Goal: Transaction & Acquisition: Purchase product/service

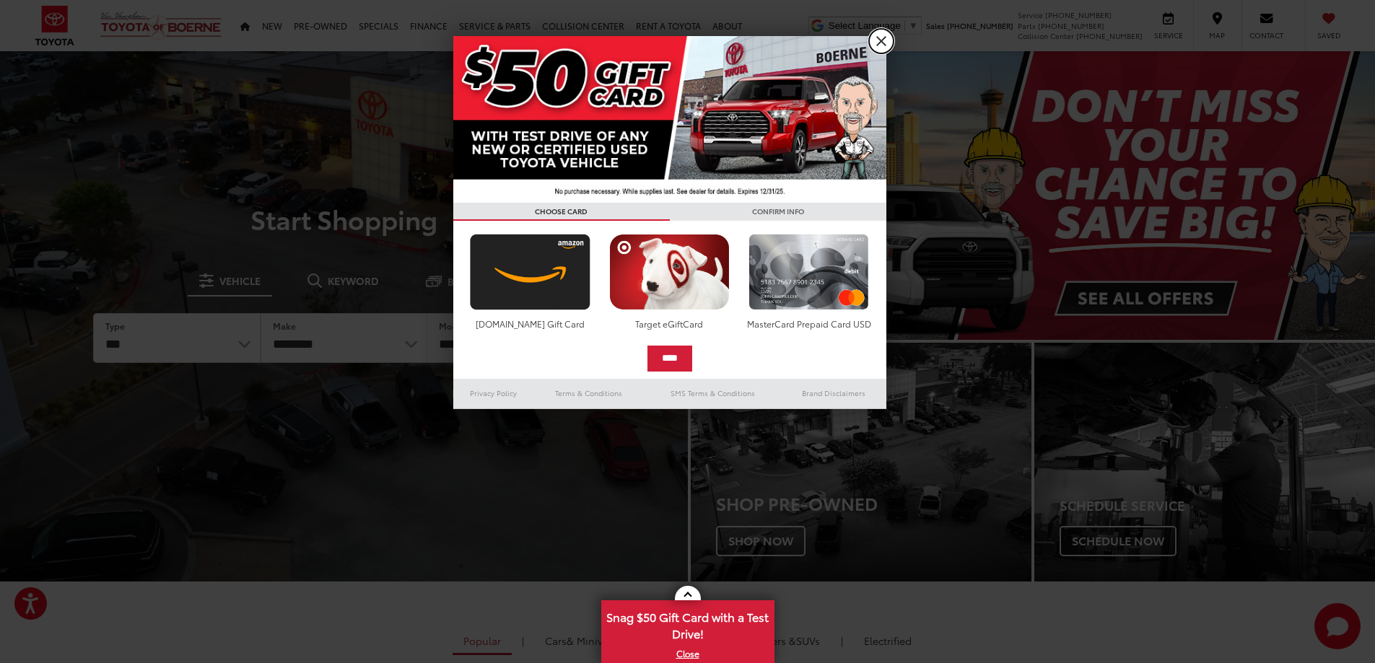
click at [885, 39] on link "X" at bounding box center [881, 41] width 25 height 25
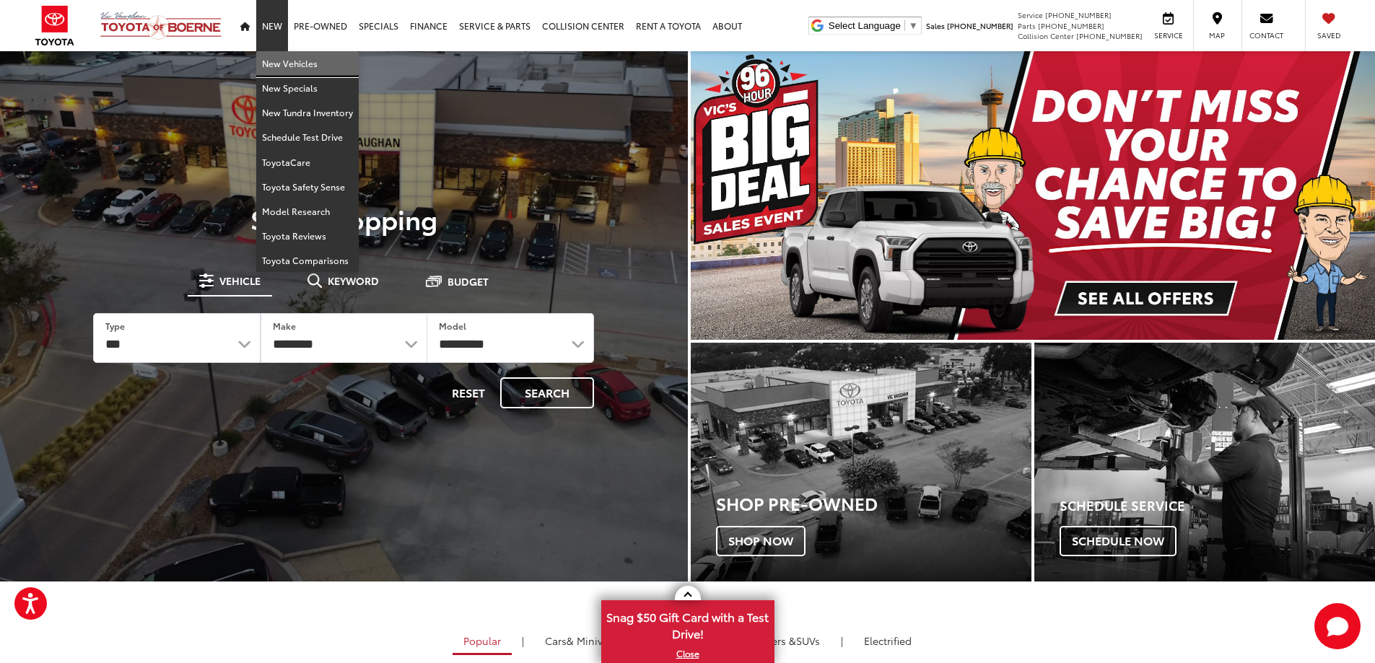
click at [270, 59] on link "New Vehicles" at bounding box center [307, 63] width 102 height 25
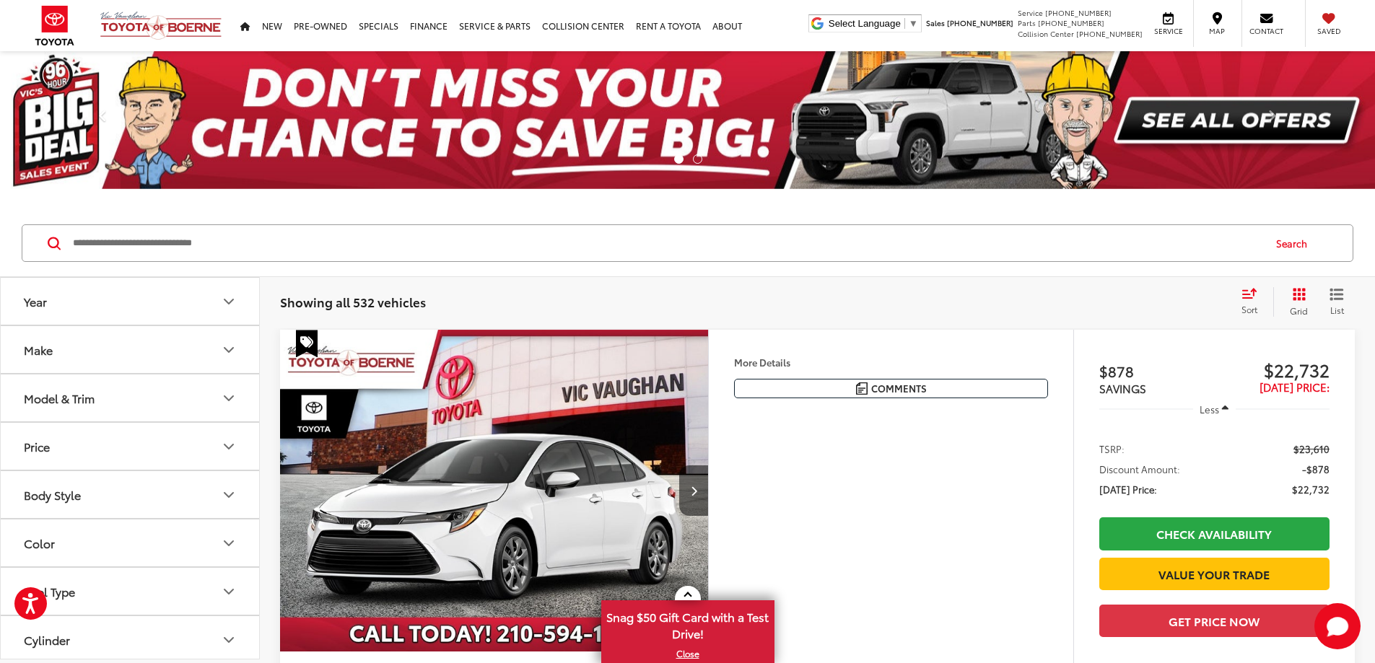
click at [105, 354] on button "Make" at bounding box center [131, 349] width 260 height 47
click at [109, 351] on button "Make" at bounding box center [131, 349] width 260 height 47
click at [128, 401] on button "Model & Trim" at bounding box center [131, 398] width 260 height 47
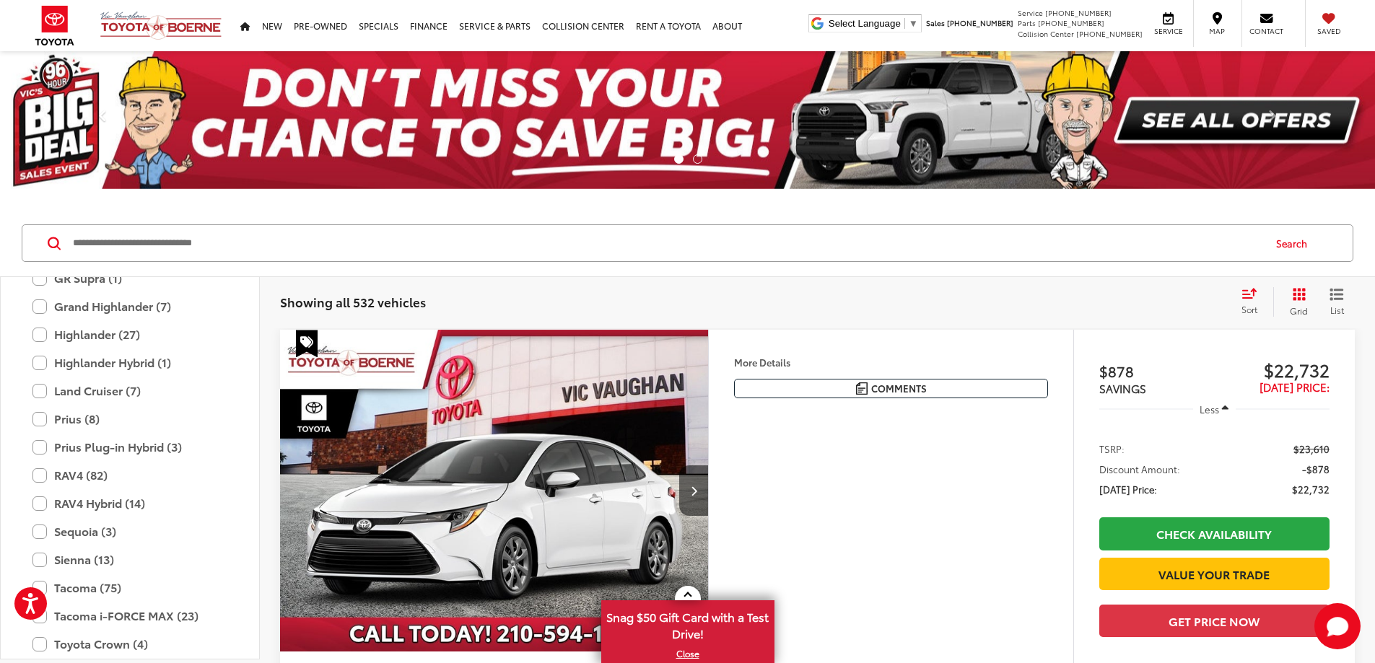
scroll to position [497, 0]
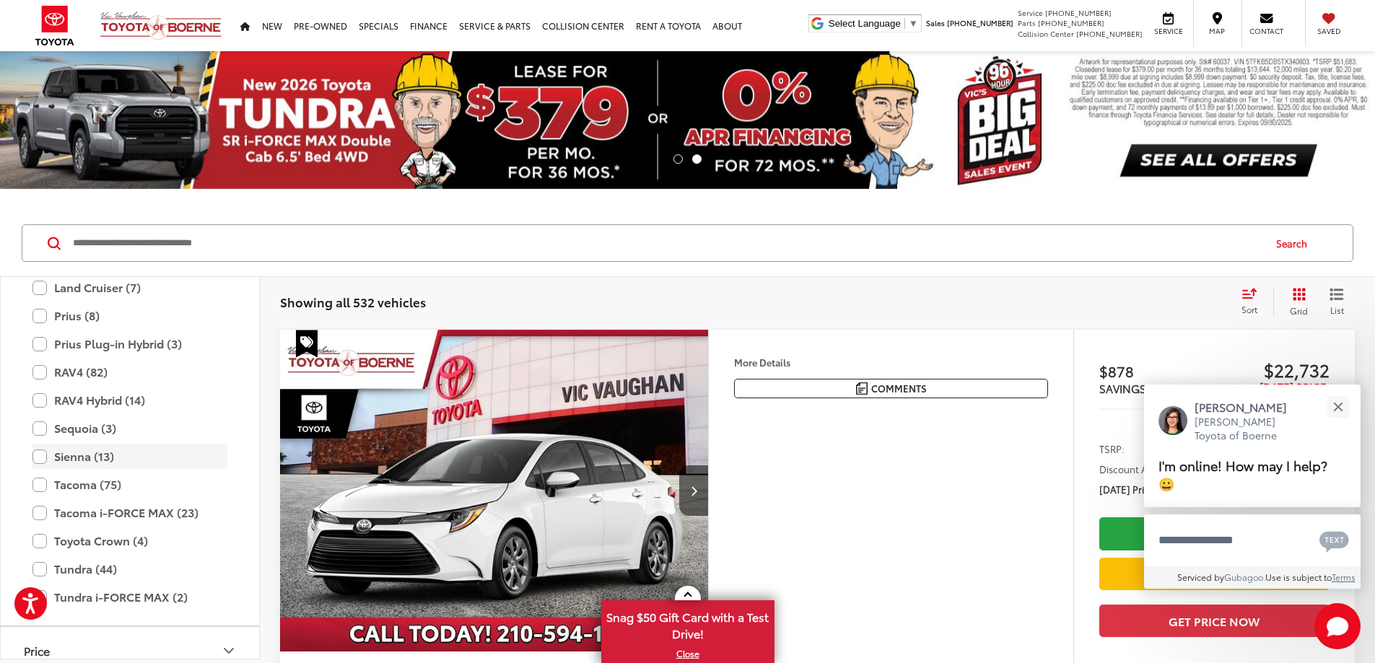
click at [45, 459] on label "Sienna (13)" at bounding box center [129, 456] width 195 height 25
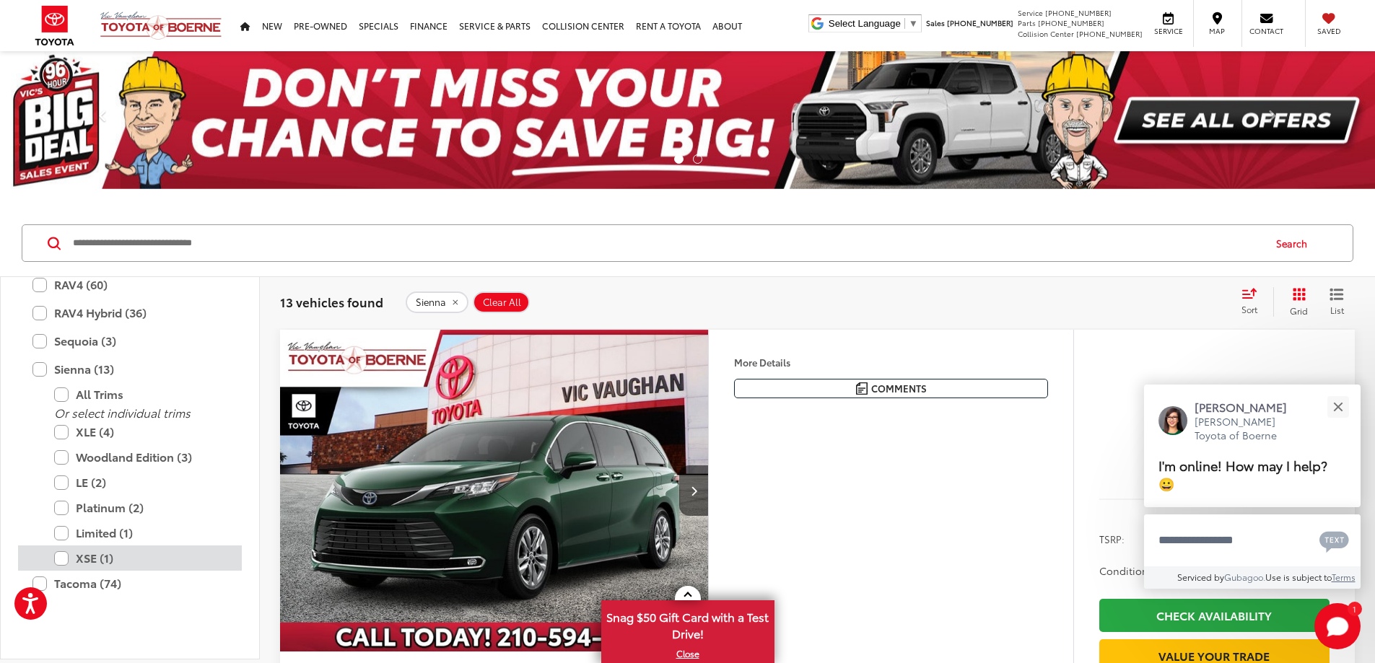
scroll to position [641, 0]
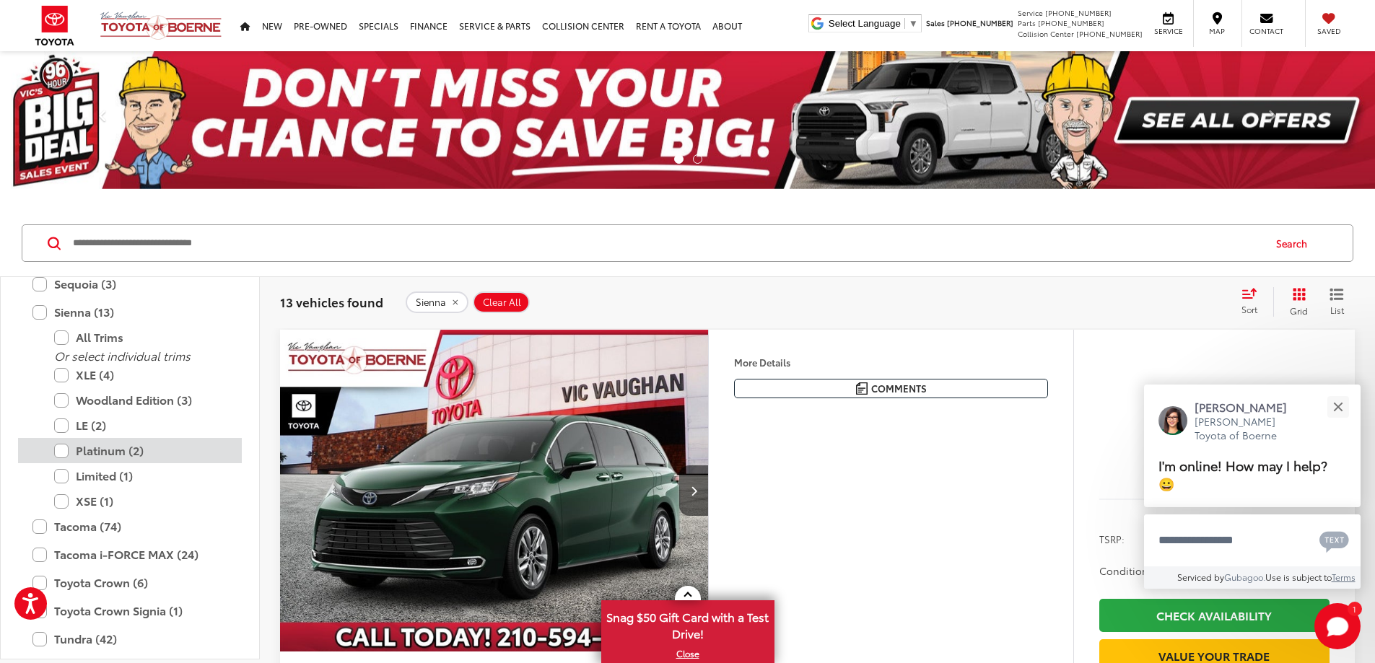
click at [66, 454] on label "Platinum (2)" at bounding box center [140, 450] width 173 height 25
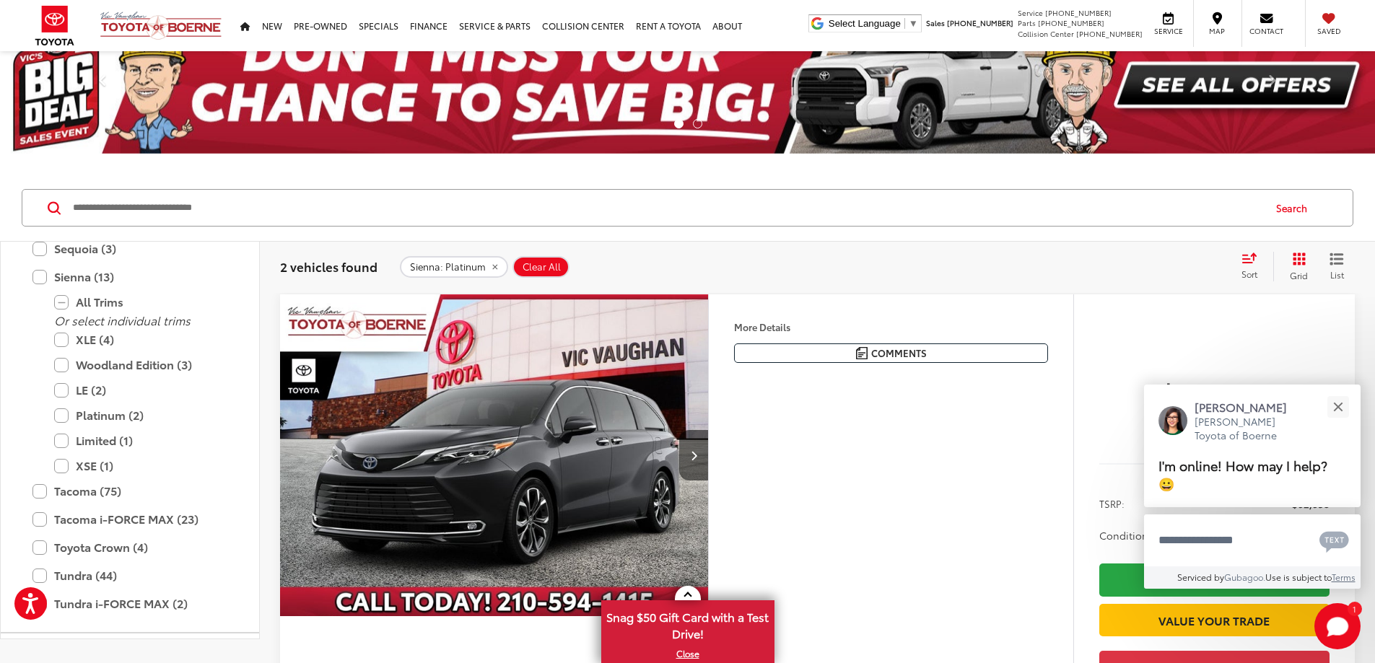
scroll to position [217, 0]
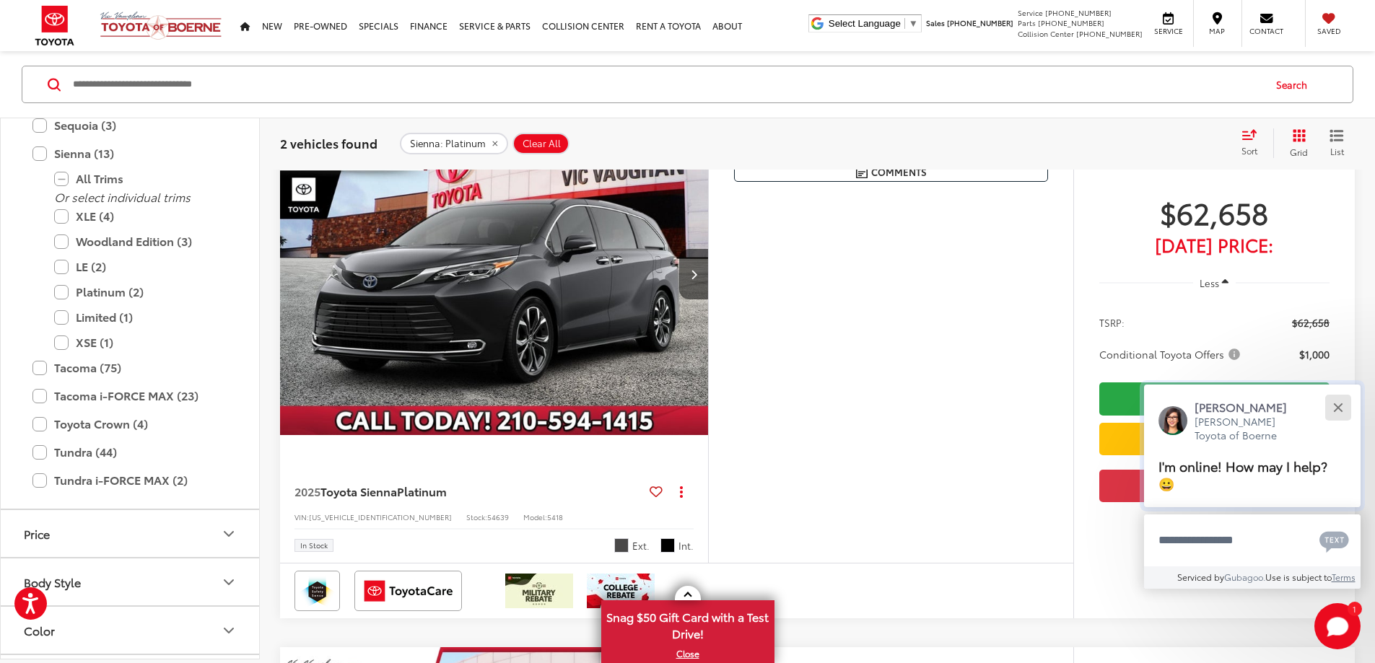
click at [1336, 407] on div "Close" at bounding box center [1337, 407] width 9 height 9
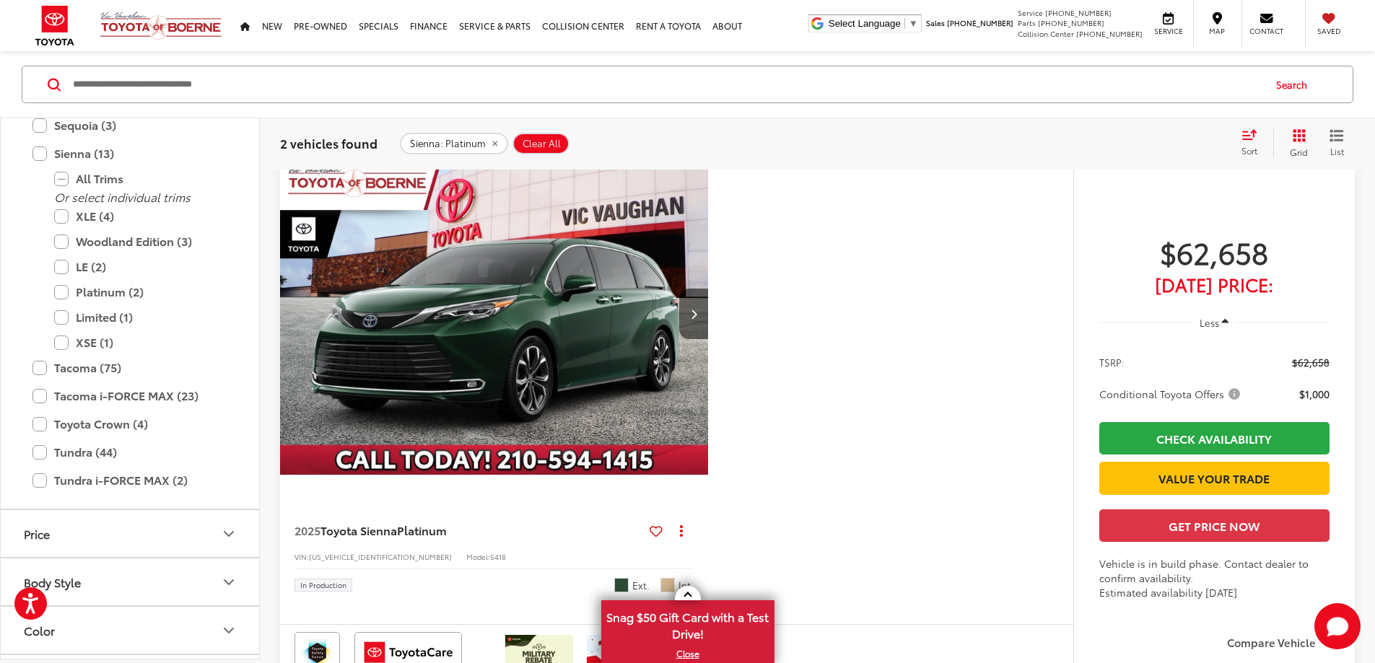
scroll to position [722, 0]
